Goal: Task Accomplishment & Management: Complete application form

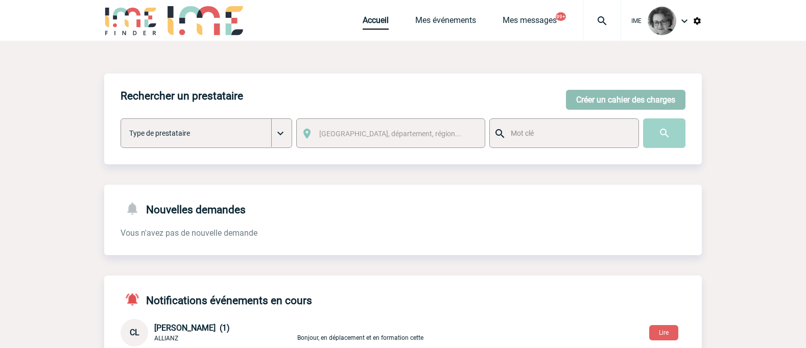
click at [632, 97] on button "Créer un cahier des charges" at bounding box center [625, 100] width 119 height 20
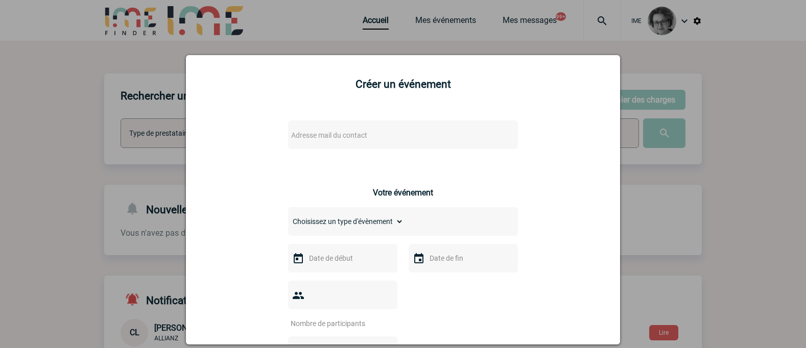
click at [425, 131] on span "Adresse mail du contact" at bounding box center [376, 135] width 179 height 14
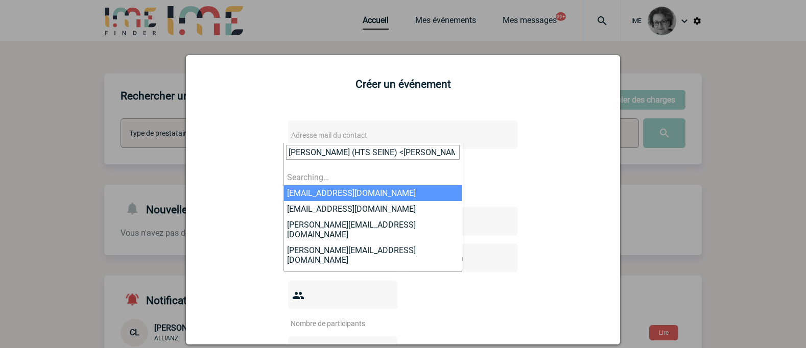
scroll to position [0, 57]
click at [331, 154] on input "[PERSON_NAME] (HTS SEINE) <[PERSON_NAME][EMAIL_ADDRESS][PERSON_NAME][DOMAIN_NAM…" at bounding box center [373, 152] width 174 height 15
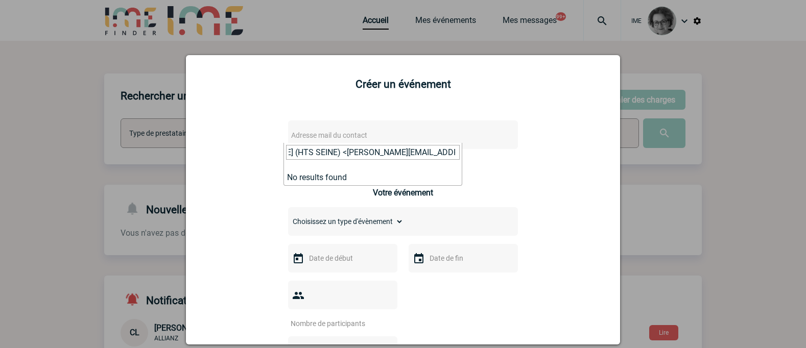
scroll to position [0, 0]
drag, startPoint x: 350, startPoint y: 154, endPoint x: 199, endPoint y: 141, distance: 151.6
click at [199, 141] on body "IME Accueil Mes événements" at bounding box center [403, 332] width 806 height 665
click at [430, 156] on input "[PERSON_NAME][EMAIL_ADDRESS][PERSON_NAME][DOMAIN_NAME]>" at bounding box center [373, 152] width 174 height 15
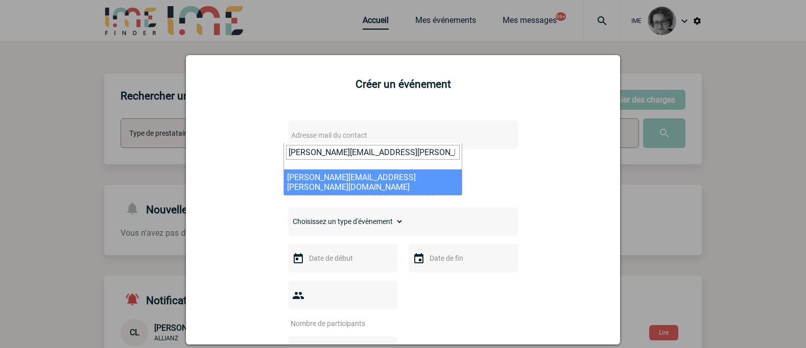
type input "[PERSON_NAME][EMAIL_ADDRESS][PERSON_NAME][DOMAIN_NAME]"
select select "133111"
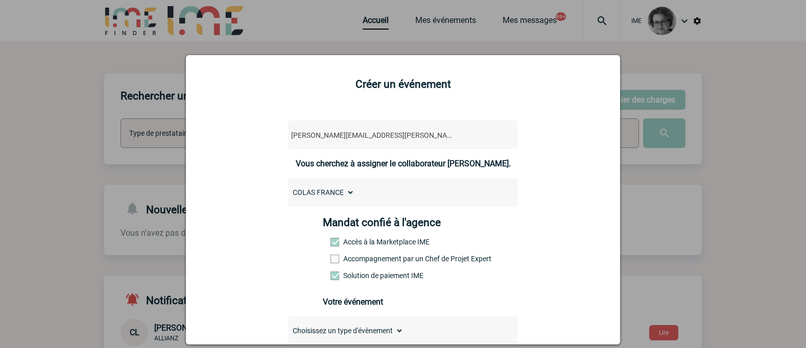
click at [375, 261] on label "Accompagnement par un Chef de Projet Expert" at bounding box center [352, 259] width 45 height 8
click at [0, 0] on input "Accompagnement par un Chef de Projet Expert" at bounding box center [0, 0] width 0 height 0
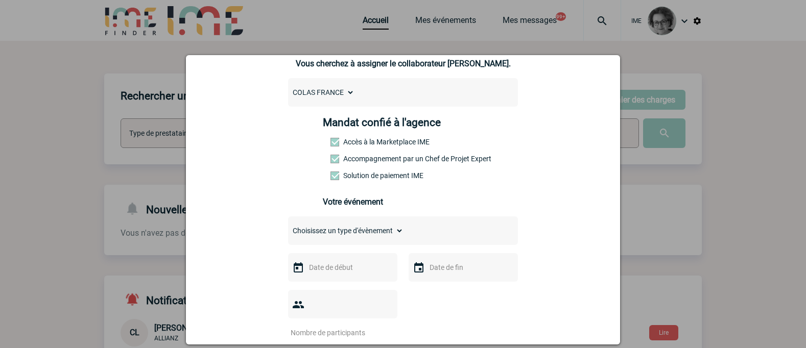
scroll to position [102, 0]
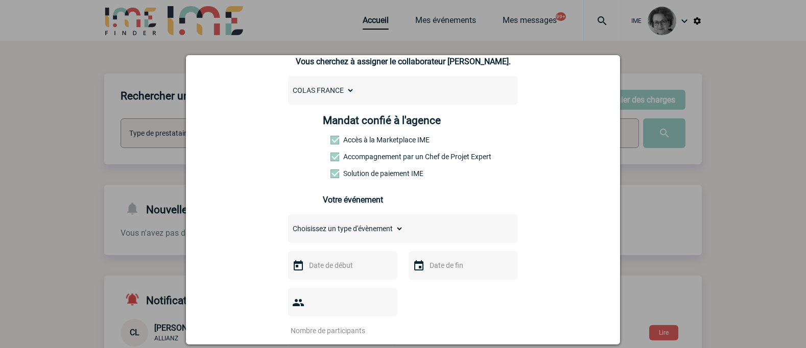
click at [378, 230] on select "Choisissez un type d'évènement Séminaire avec nuitée Séminaire sans nuitée Repa…" at bounding box center [345, 229] width 115 height 14
select select "1"
click at [288, 224] on select "Choisissez un type d'évènement Séminaire avec nuitée Séminaire sans nuitée Repa…" at bounding box center [345, 229] width 115 height 14
click at [350, 272] on input "text" at bounding box center [341, 265] width 70 height 13
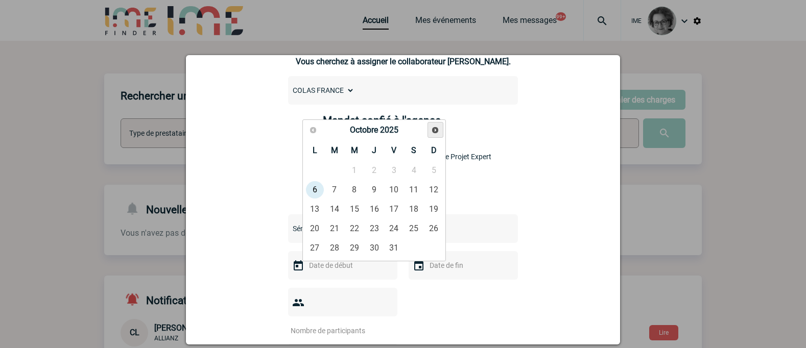
click at [434, 133] on span "Suivant" at bounding box center [435, 130] width 8 height 8
click at [395, 229] on link "21" at bounding box center [393, 229] width 19 height 18
type input "[DATE]"
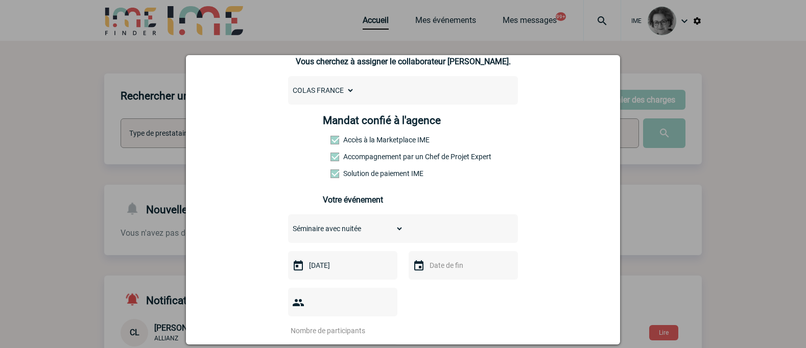
click at [438, 264] on input "text" at bounding box center [462, 265] width 70 height 13
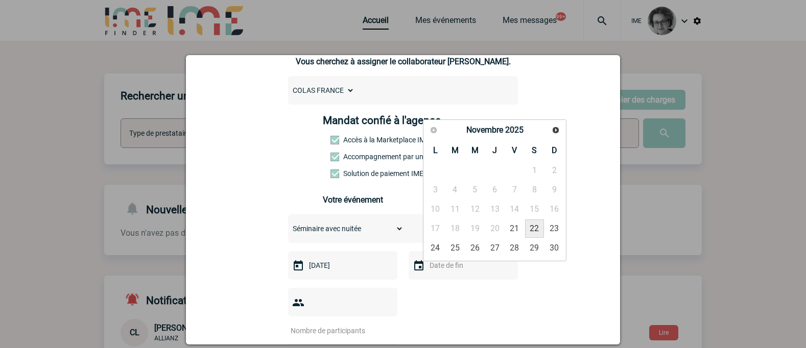
click at [534, 227] on link "22" at bounding box center [534, 229] width 19 height 18
type input "[DATE]"
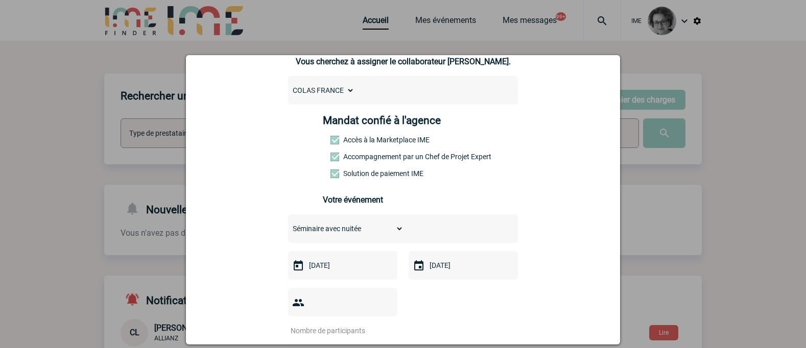
click at [350, 324] on input "number" at bounding box center [336, 330] width 96 height 13
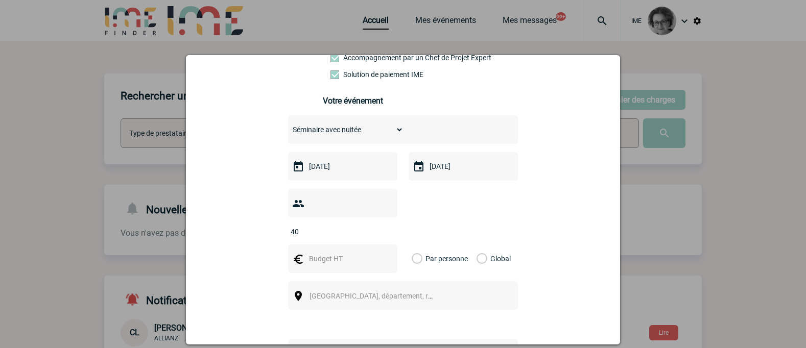
scroll to position [204, 0]
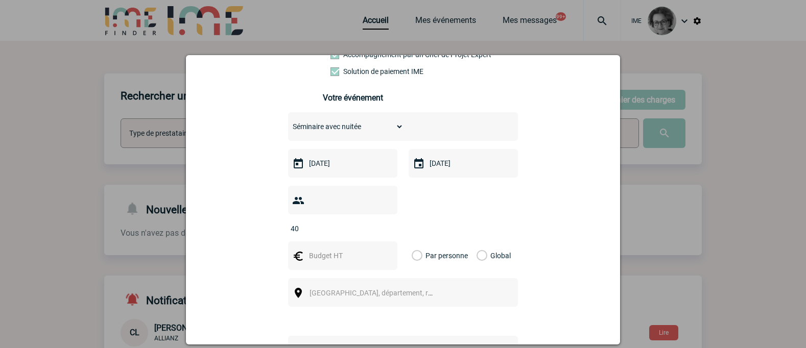
type input "40"
click at [348, 249] on input "text" at bounding box center [341, 255] width 70 height 13
click at [353, 249] on input "text" at bounding box center [341, 255] width 70 height 13
type input "11000"
click at [476, 242] on label "Global" at bounding box center [479, 256] width 7 height 29
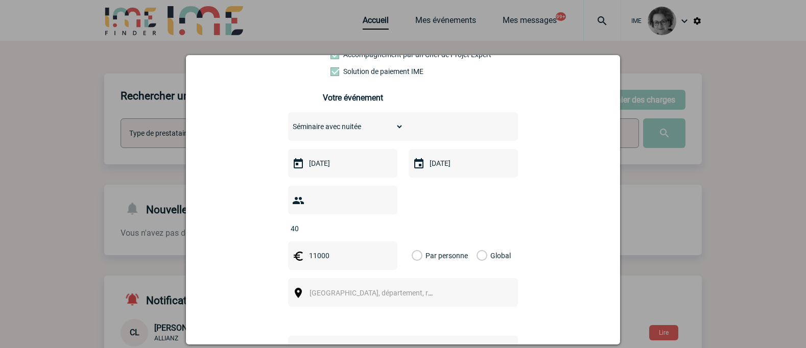
click at [0, 0] on input "Global" at bounding box center [0, 0] width 0 height 0
click at [449, 278] on div "[GEOGRAPHIC_DATA], département, région..." at bounding box center [403, 292] width 230 height 29
click at [397, 286] on span "[GEOGRAPHIC_DATA], département, région..." at bounding box center [375, 293] width 140 height 14
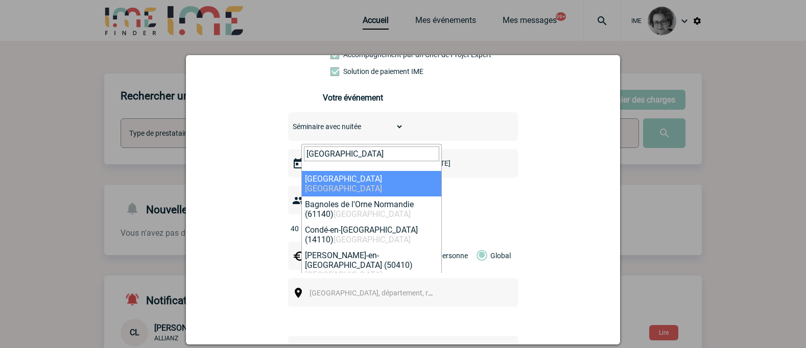
type input "[GEOGRAPHIC_DATA]"
select select "11496"
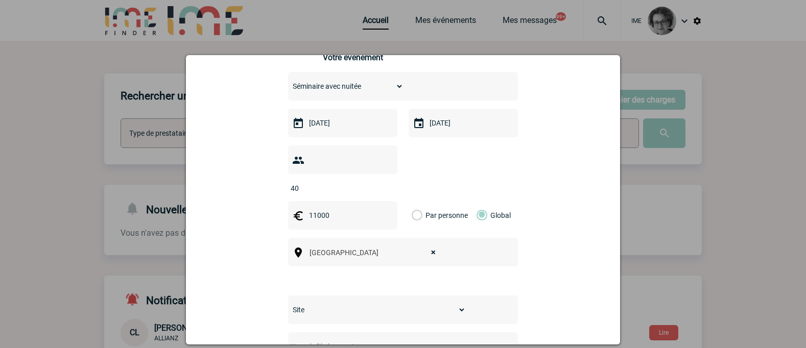
scroll to position [255, 0]
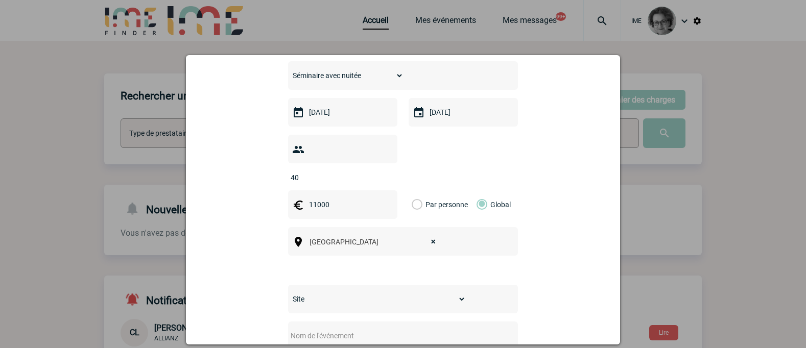
click at [452, 292] on select "Site DIRECTION TERRITOIRE ILE DE FRANCE [PERSON_NAME] ..." at bounding box center [377, 299] width 178 height 14
click at [288, 292] on select "Site DIRECTION TERRITOIRE ILE DE FRANCE [PERSON_NAME] ..." at bounding box center [377, 299] width 178 height 14
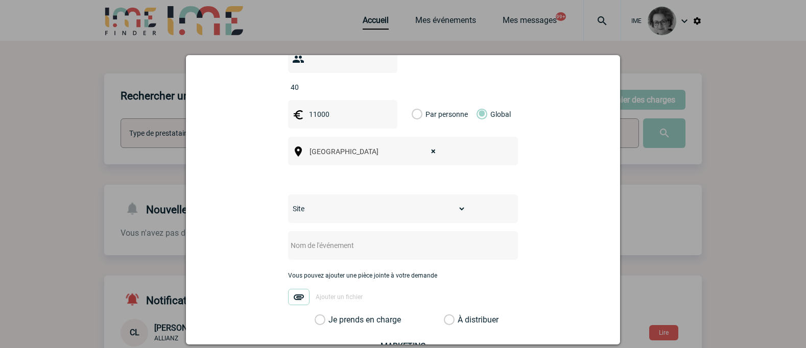
scroll to position [357, 0]
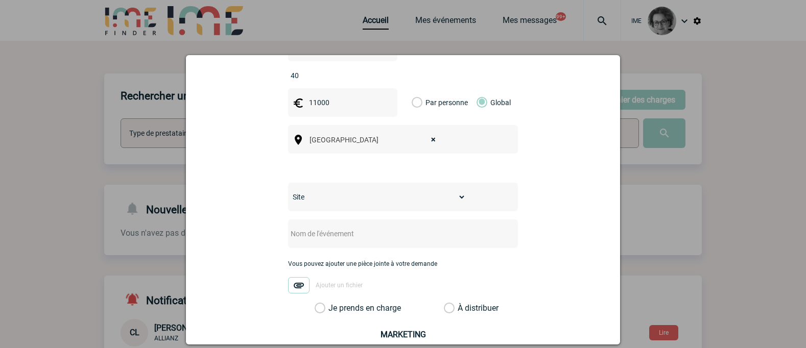
click at [358, 227] on input "text" at bounding box center [389, 233] width 203 height 13
type input "Séminaire Colas"
click at [332, 303] on label "Je prends en charge" at bounding box center [323, 308] width 17 height 10
click at [0, 0] on input "Je prends en charge" at bounding box center [0, 0] width 0 height 0
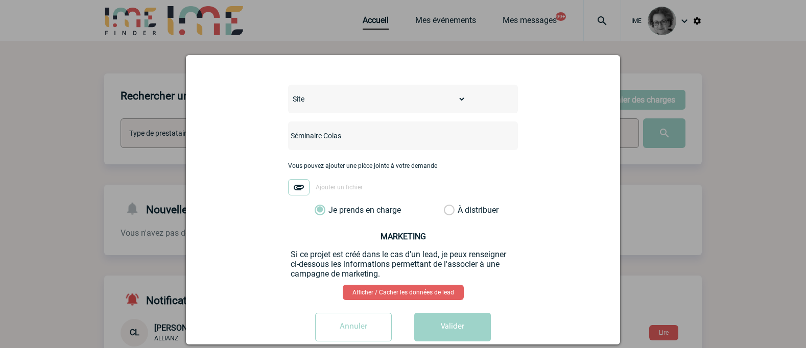
scroll to position [459, 0]
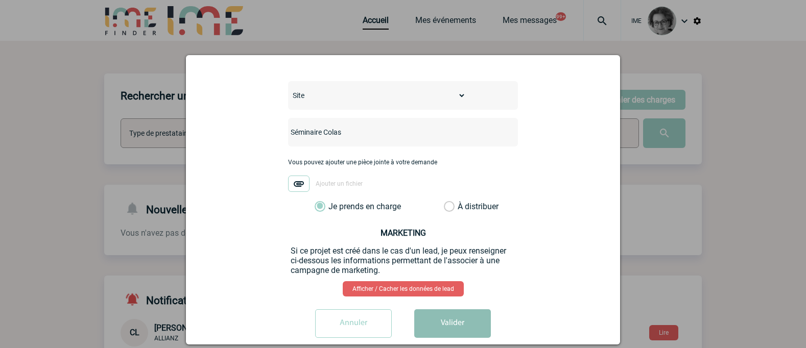
click at [465, 309] on button "Valider" at bounding box center [452, 323] width 77 height 29
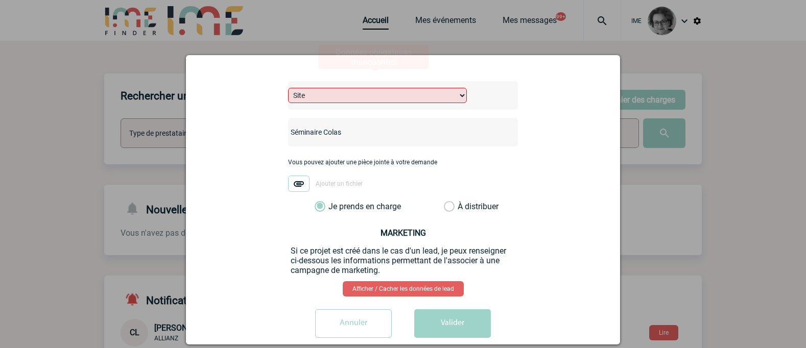
click at [392, 70] on div "Données obligatoires manquantes" at bounding box center [373, 56] width 115 height 29
click at [388, 88] on select "Site DIRECTION TERRITOIRE ILE DE FRANCE [PERSON_NAME] ..." at bounding box center [377, 95] width 179 height 15
select select "24"
click at [288, 88] on select "Site DIRECTION TERRITOIRE ILE DE FRANCE [PERSON_NAME] ..." at bounding box center [377, 95] width 179 height 15
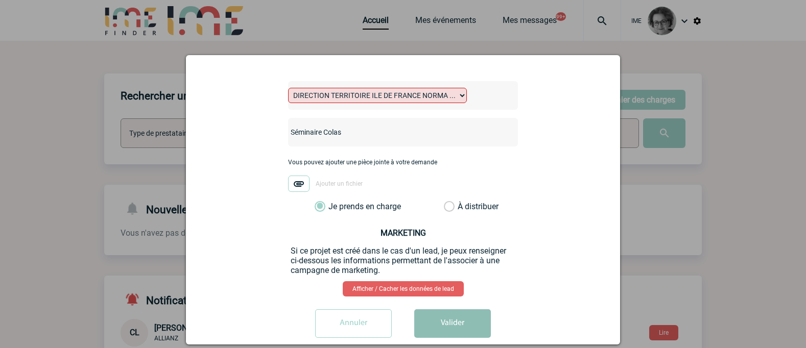
click at [443, 314] on button "Valider" at bounding box center [452, 323] width 77 height 29
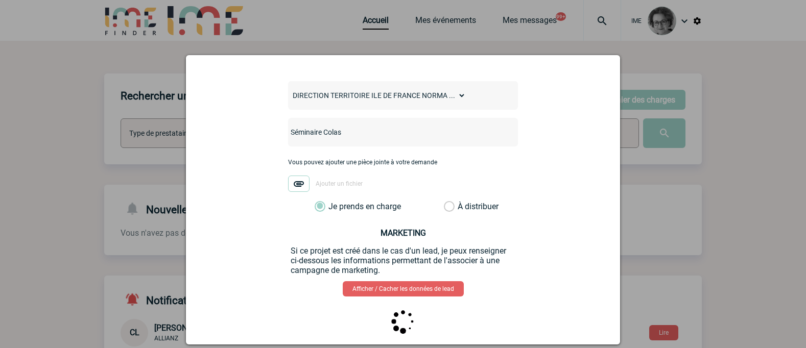
scroll to position [0, 0]
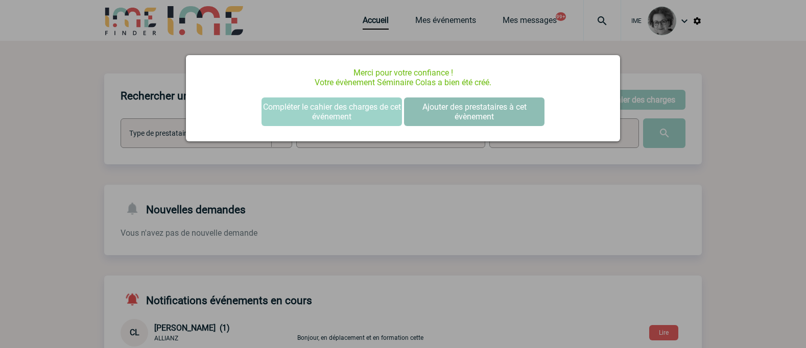
click at [475, 113] on button "Ajouter des prestataires à cet évènement" at bounding box center [474, 112] width 140 height 29
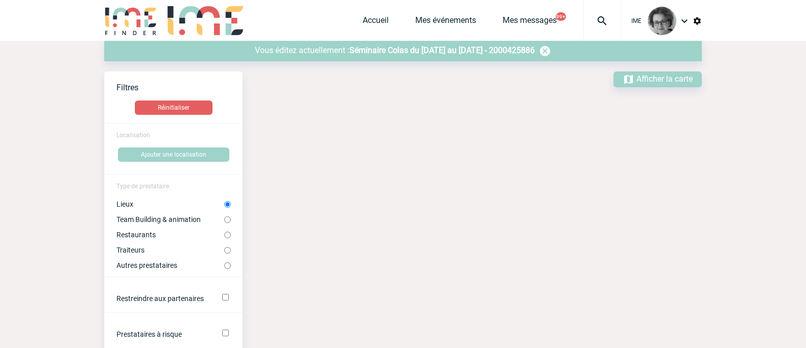
click at [430, 51] on span "Séminaire Colas du 21 Novembre 2025 au 22 Novembre 2025 - 2000425886" at bounding box center [441, 50] width 185 height 10
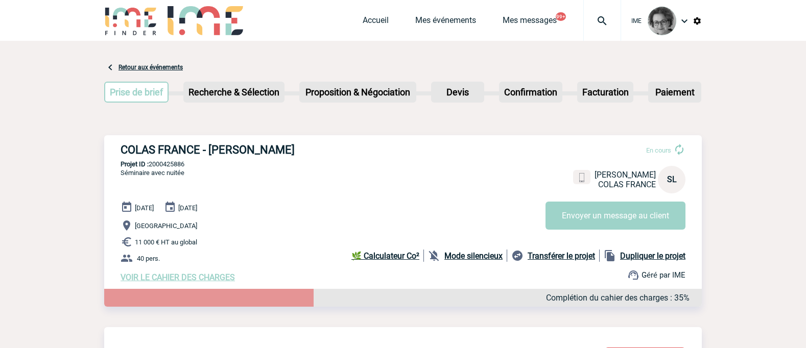
drag, startPoint x: 119, startPoint y: 150, endPoint x: 304, endPoint y: 154, distance: 184.4
click at [304, 154] on div "COLAS FRANCE - Sandrine LAUDIN En cours Sandrine LAUDIN COLAS FRANCE SL Envoyer…" at bounding box center [402, 212] width 597 height 155
copy h3 "COLAS FRANCE - [PERSON_NAME]"
click at [304, 263] on p "40 pers." at bounding box center [411, 258] width 581 height 12
drag, startPoint x: 192, startPoint y: 162, endPoint x: 152, endPoint y: 169, distance: 41.5
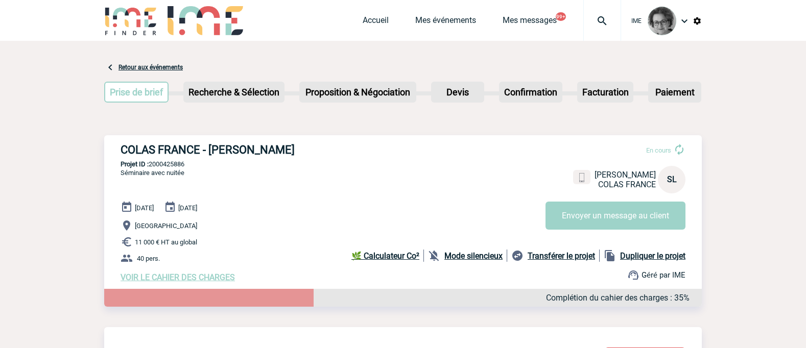
click at [152, 168] on p "Projet ID : 2000425886" at bounding box center [402, 164] width 597 height 8
copy p "2000425886"
click at [304, 259] on p "40 pers." at bounding box center [411, 258] width 581 height 12
click at [650, 259] on b "Dupliquer le projet" at bounding box center [652, 256] width 65 height 10
select select "1"
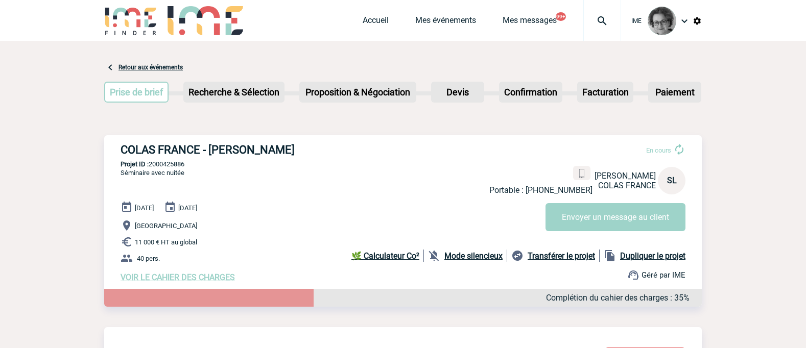
select select "24"
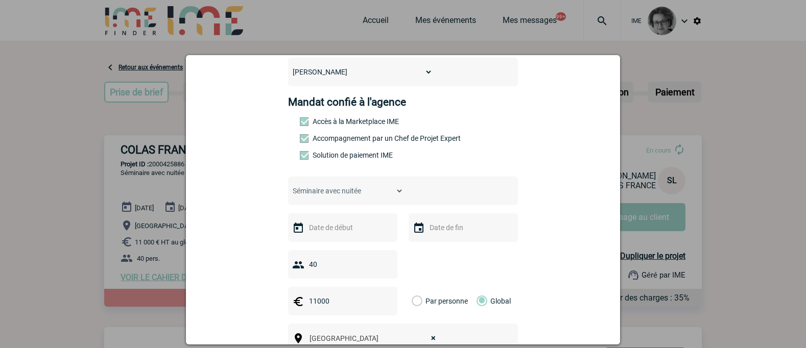
scroll to position [153, 0]
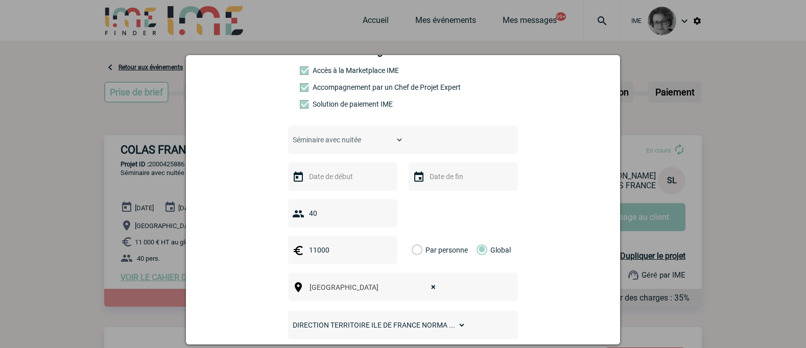
click at [364, 187] on div at bounding box center [342, 176] width 109 height 29
click at [362, 182] on input "text" at bounding box center [341, 176] width 70 height 13
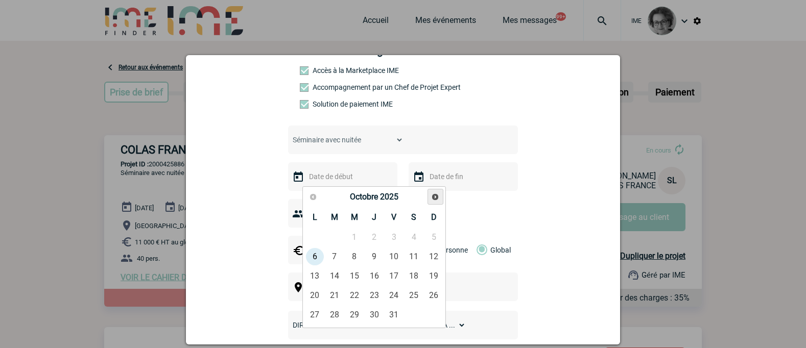
click at [431, 198] on span "Suivant" at bounding box center [435, 197] width 8 height 8
click at [376, 276] on link "18" at bounding box center [374, 276] width 19 height 18
type input "18-12-2025"
type input "19-12-2025"
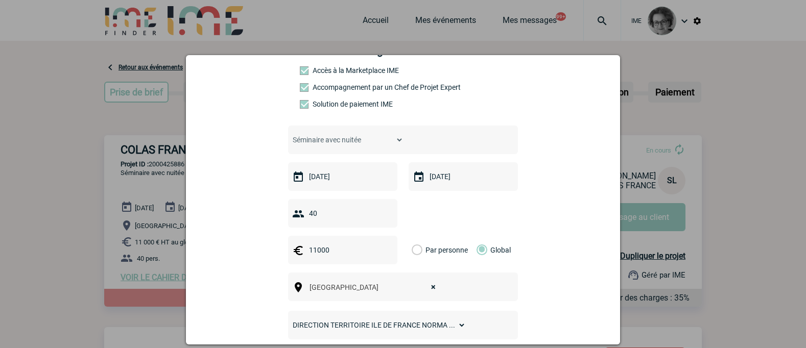
drag, startPoint x: 321, startPoint y: 215, endPoint x: 303, endPoint y: 215, distance: 17.9
click at [306, 215] on input "40" at bounding box center [351, 213] width 90 height 13
type input "110"
drag, startPoint x: 335, startPoint y: 253, endPoint x: 298, endPoint y: 253, distance: 37.8
click at [298, 253] on div "11000" at bounding box center [342, 250] width 109 height 29
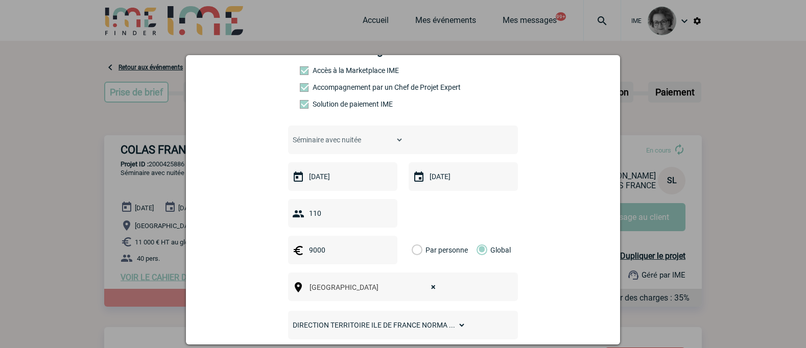
type input "9000"
select select
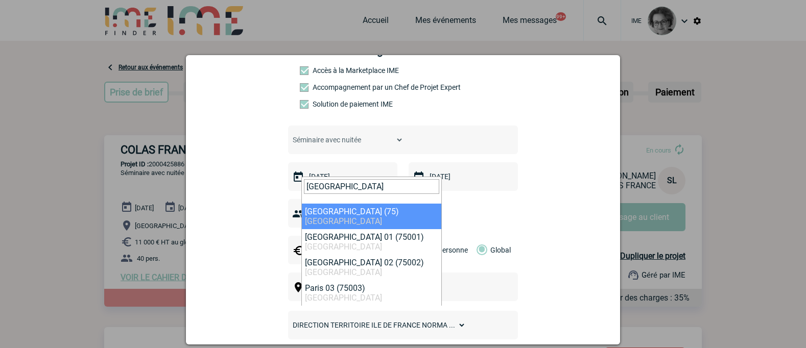
type input "paris"
select select "3"
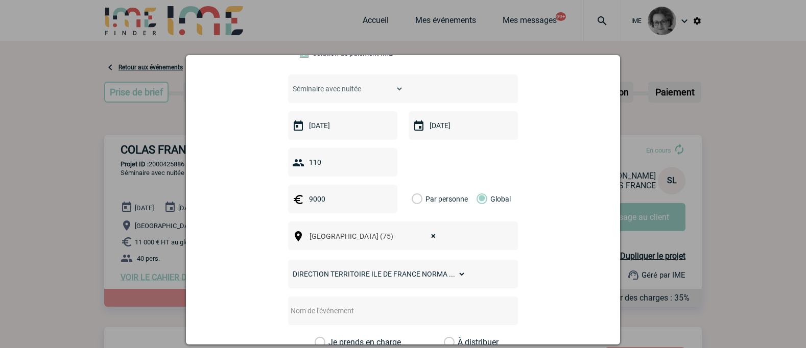
scroll to position [255, 0]
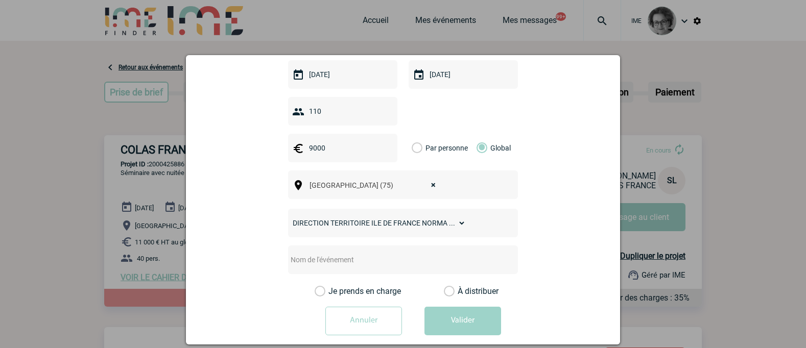
click at [411, 259] on input "text" at bounding box center [389, 259] width 203 height 13
type input "Diner de fin d'année"
click at [377, 286] on div "COLAS FRANCE PEREIRA Ana Paula JIMBLET Anne-Sophie BELCONDE Brigitte BEILLON Ca…" at bounding box center [403, 75] width 230 height 441
click at [332, 292] on label "Je prends en charge" at bounding box center [323, 291] width 17 height 10
click at [0, 0] on input "Je prends en charge" at bounding box center [0, 0] width 0 height 0
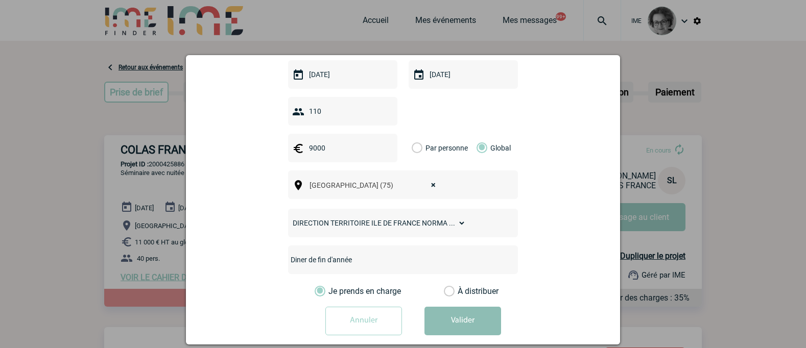
click at [438, 318] on button "Valider" at bounding box center [462, 321] width 77 height 29
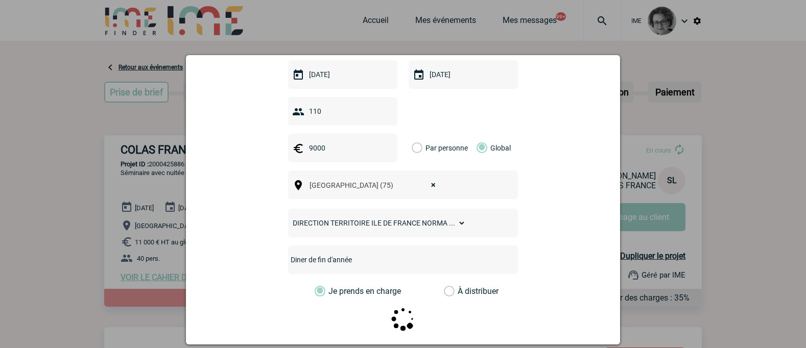
scroll to position [0, 0]
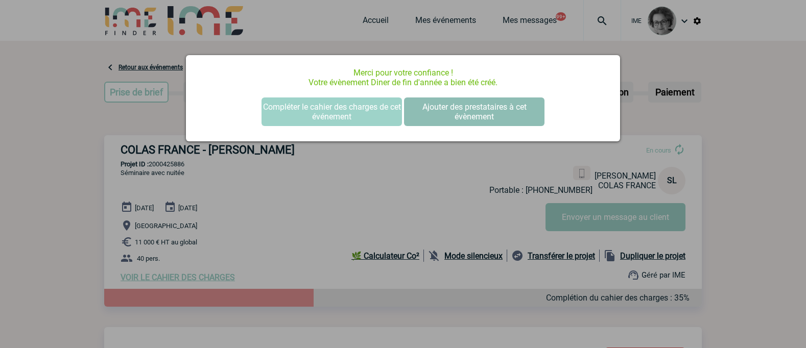
click at [456, 109] on button "Ajouter des prestataires à cet évènement" at bounding box center [474, 112] width 140 height 29
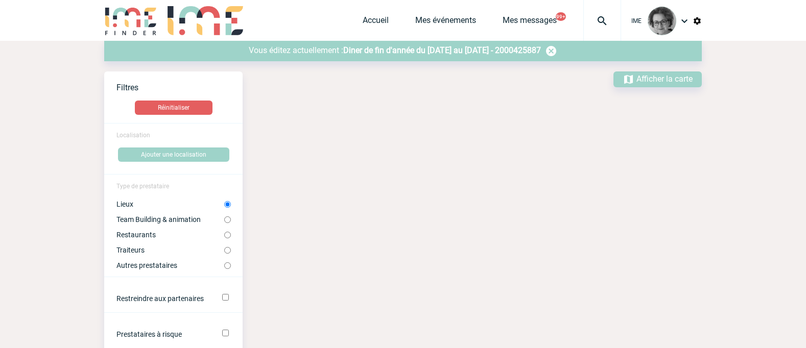
click at [541, 52] on span "Diner de fin d'année du 18 Décembre 2025 au 19 Décembre 2025 - 2000425887" at bounding box center [442, 50] width 198 height 10
click at [520, 51] on span "Diner de fin d'année du 18 Décembre 2025 au 19 Décembre 2025 - 2000425887" at bounding box center [442, 50] width 198 height 10
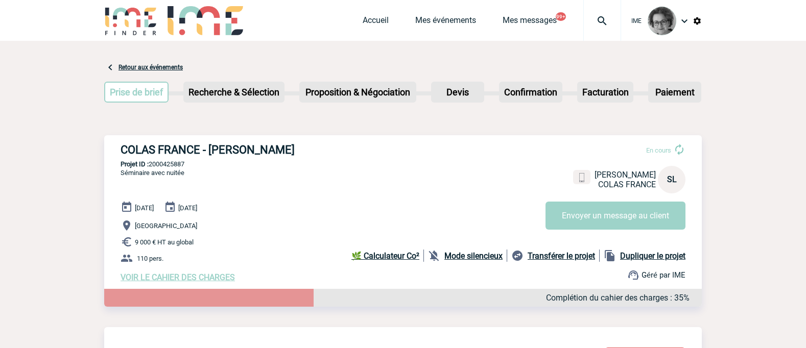
click at [171, 281] on span "VOIR LE CAHIER DES CHARGES" at bounding box center [178, 278] width 114 height 10
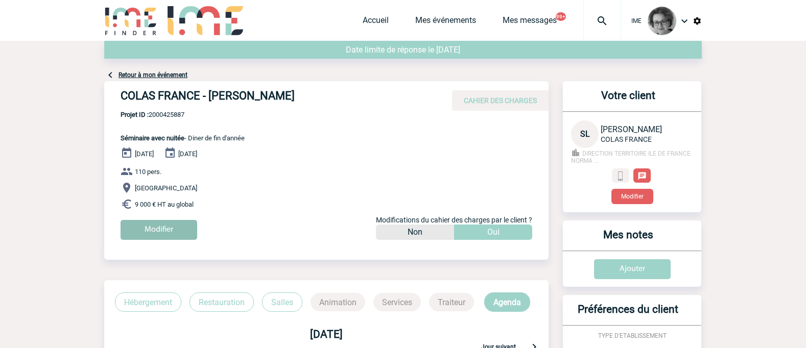
click at [152, 228] on input "Modifier" at bounding box center [159, 230] width 77 height 20
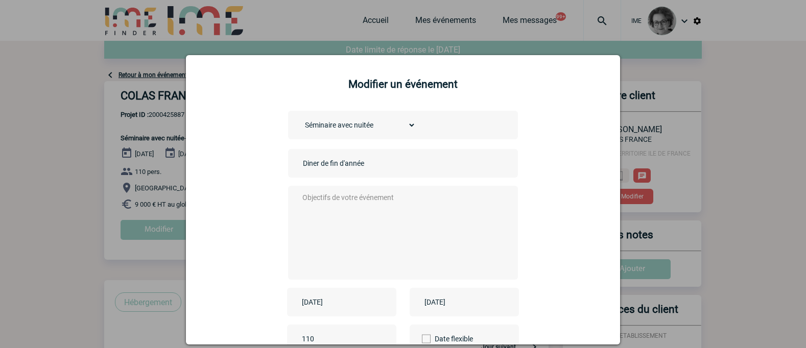
drag, startPoint x: 408, startPoint y: 129, endPoint x: 407, endPoint y: 123, distance: 5.8
click at [408, 129] on select "Choisissez un type d'évènement Séminaire avec nuitée Séminaire sans nuitée Repa…" at bounding box center [357, 125] width 115 height 14
select select "3"
click at [300, 118] on select "Choisissez un type d'évènement Séminaire avec nuitée Séminaire sans nuitée Repa…" at bounding box center [357, 125] width 115 height 14
click at [347, 204] on textarea at bounding box center [401, 232] width 202 height 82
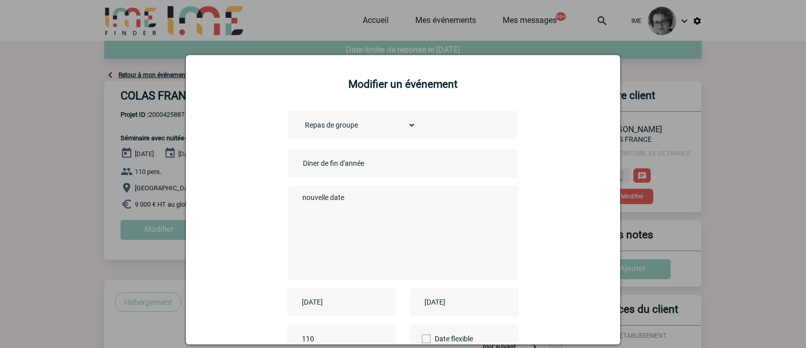
type textarea "nouvelle date"
click at [488, 302] on input "2025-12-19" at bounding box center [457, 302] width 70 height 13
click at [487, 243] on link "18" at bounding box center [489, 244] width 19 height 18
type input "2025-12-18"
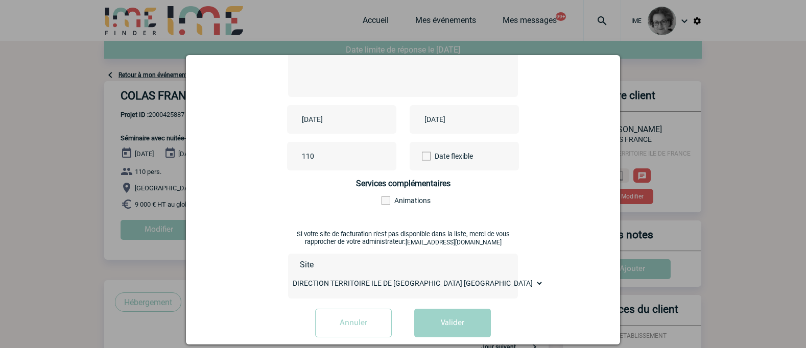
scroll to position [200, 0]
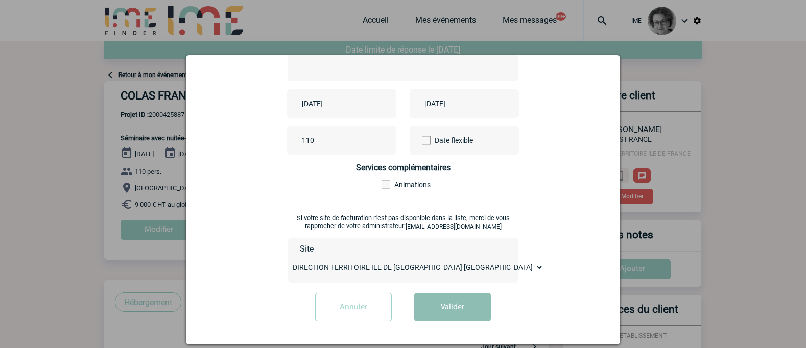
click at [440, 306] on button "Valider" at bounding box center [452, 307] width 77 height 29
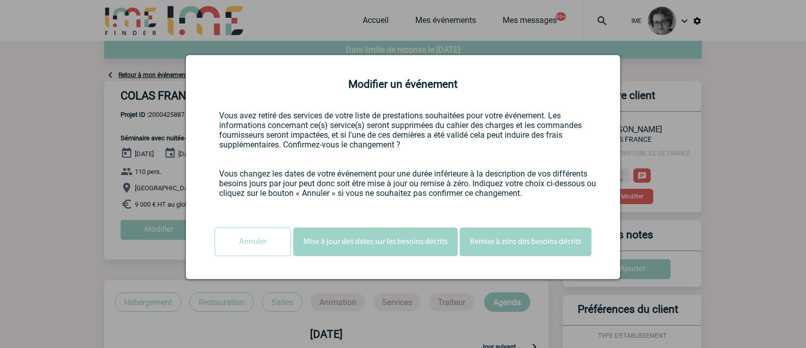
click at [399, 243] on button "Mise à jour des dates sur les besoins décrits" at bounding box center [375, 242] width 164 height 29
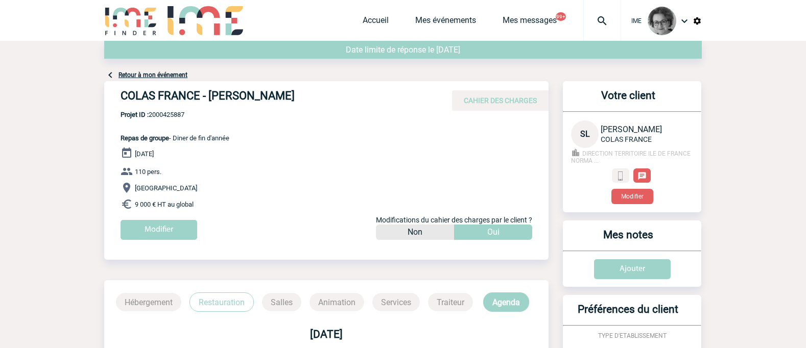
click at [153, 74] on link "Retour à mon événement" at bounding box center [152, 74] width 69 height 7
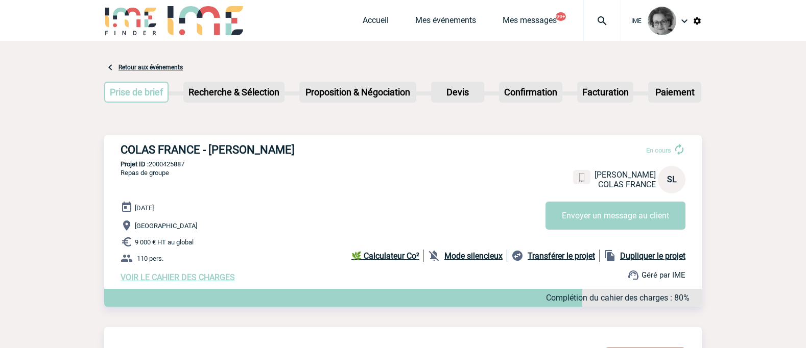
click at [318, 258] on p "110 pers." at bounding box center [411, 258] width 581 height 12
